Goal: Book appointment/travel/reservation

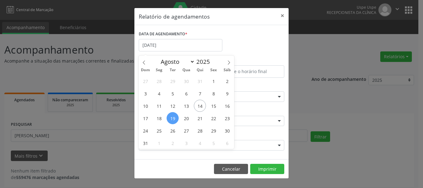
select select "7"
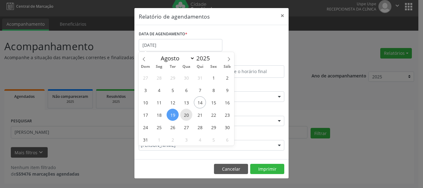
click at [189, 111] on span "20" at bounding box center [186, 115] width 12 height 12
type input "[DATE]"
click at [189, 111] on span "20" at bounding box center [186, 115] width 12 height 12
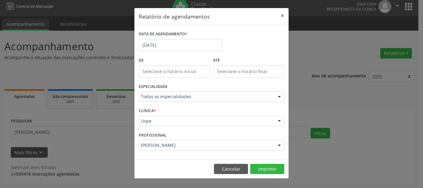
drag, startPoint x: 179, startPoint y: 152, endPoint x: 176, endPoint y: 142, distance: 10.5
click at [179, 152] on div "PROFISSIONAL [PERSON_NAME] Todos os profissionais Aderaldo [PERSON_NAME] [PERSO…" at bounding box center [211, 142] width 149 height 24
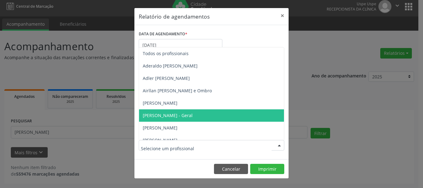
click at [176, 142] on div at bounding box center [212, 145] width 146 height 11
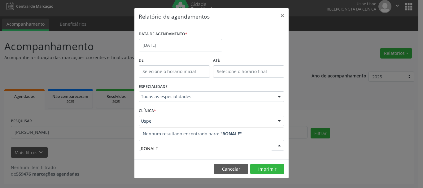
type input "RONAL"
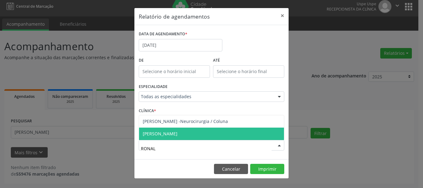
click at [175, 134] on span "[PERSON_NAME]" at bounding box center [160, 134] width 35 height 6
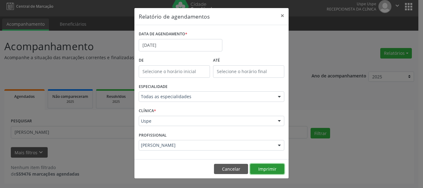
click at [266, 171] on button "Imprimir" at bounding box center [267, 169] width 34 height 11
click at [284, 168] on button "Imprimir" at bounding box center [267, 169] width 34 height 11
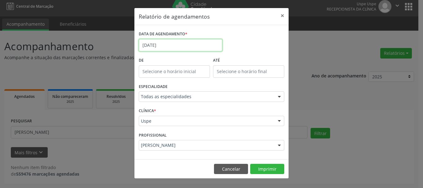
click at [165, 46] on input "[DATE]" at bounding box center [181, 45] width 84 height 12
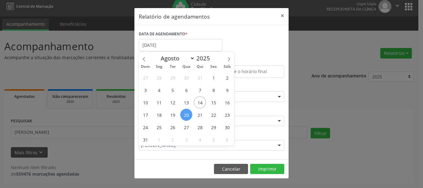
click at [186, 117] on span "20" at bounding box center [186, 115] width 12 height 12
type input "[DATE]"
click at [186, 117] on span "20" at bounding box center [186, 115] width 12 height 12
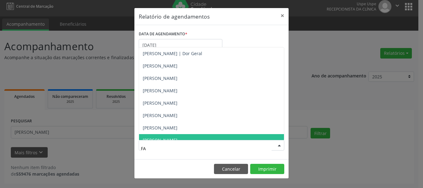
type input "FAT"
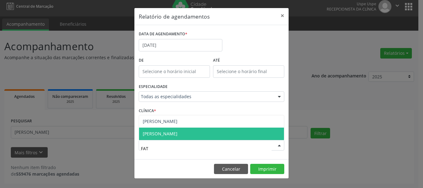
click at [177, 135] on span "[PERSON_NAME]" at bounding box center [160, 134] width 35 height 6
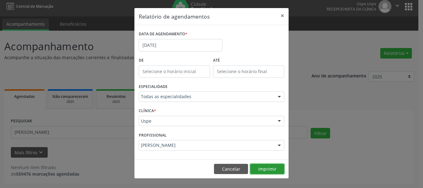
click at [259, 166] on button "Imprimir" at bounding box center [267, 169] width 34 height 11
